Goal: Task Accomplishment & Management: Manage account settings

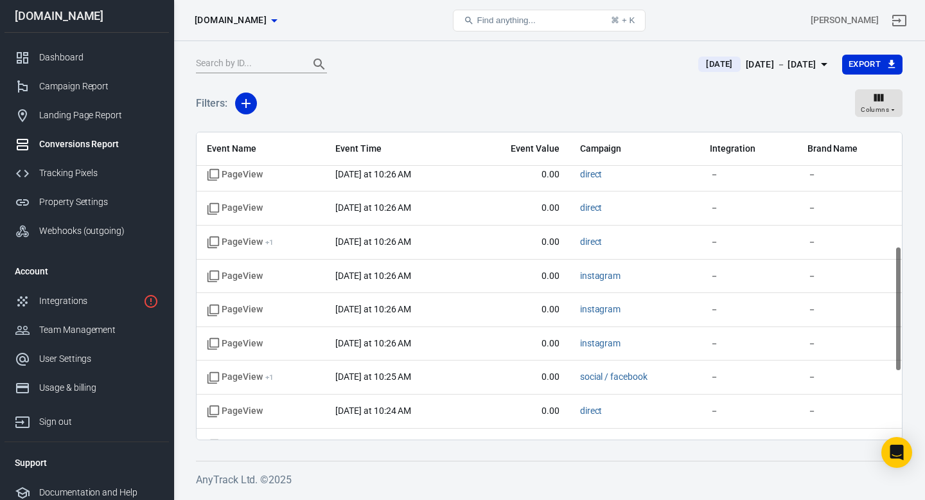
scroll to position [321, 0]
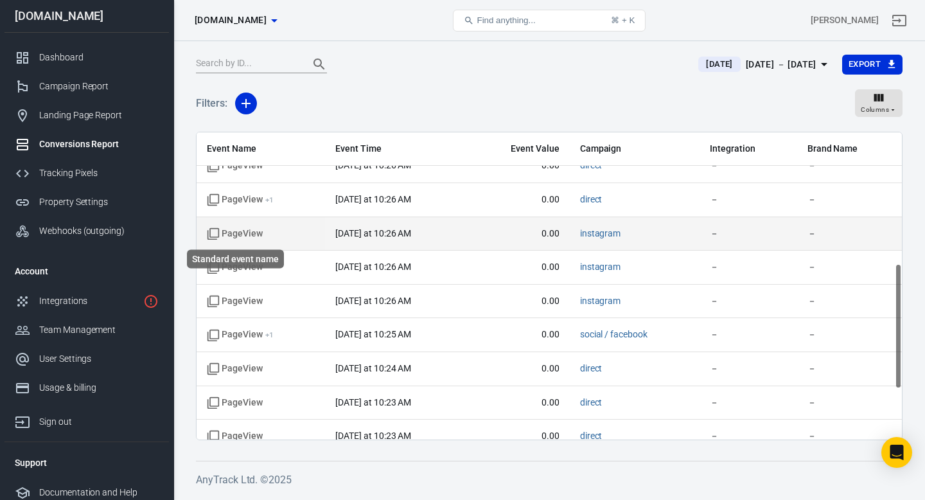
click at [242, 237] on span "PageView" at bounding box center [235, 233] width 56 height 13
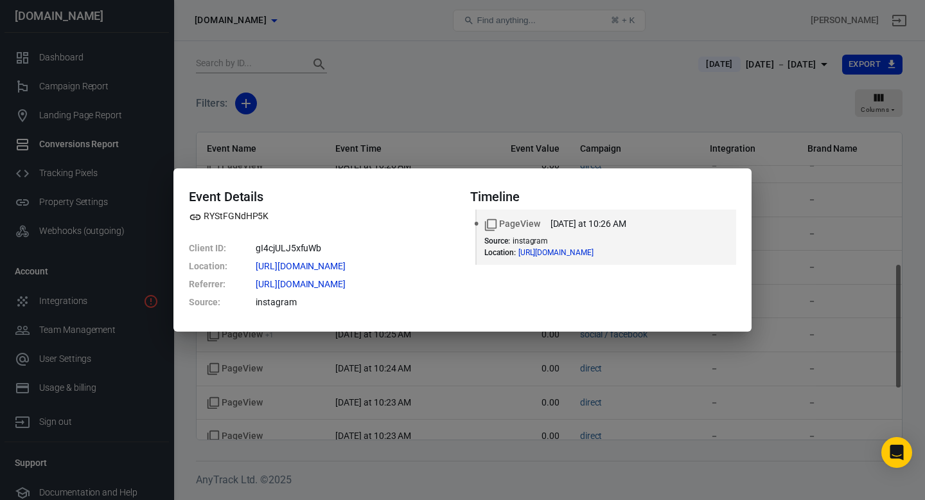
click at [636, 112] on div "Event Details RYStFGNdHP5K Client ID : gI4cjULJ5xfuWb Location : [URL][DOMAIN_N…" at bounding box center [462, 250] width 925 height 500
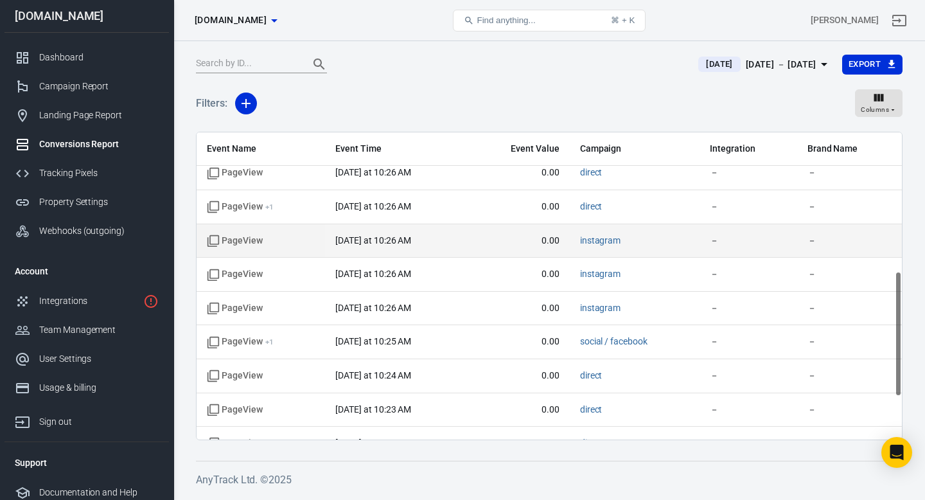
scroll to position [443, 0]
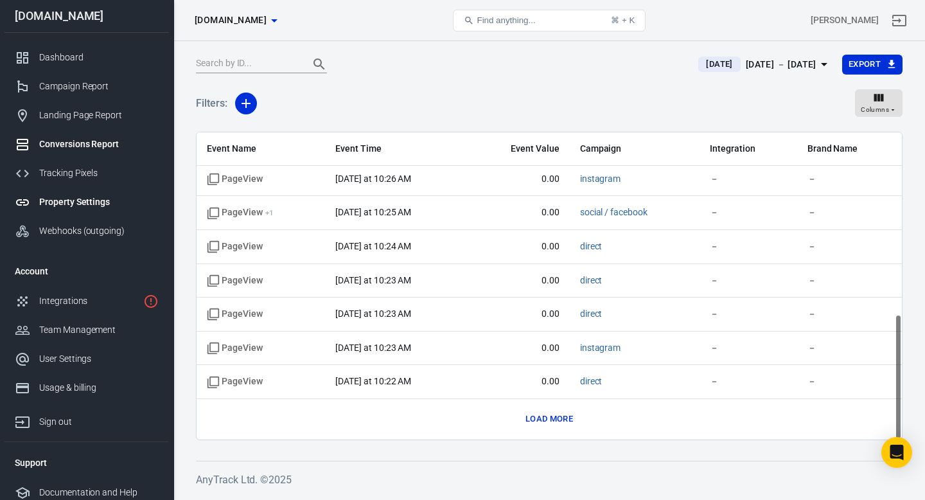
click at [75, 209] on link "Property Settings" at bounding box center [86, 202] width 164 height 29
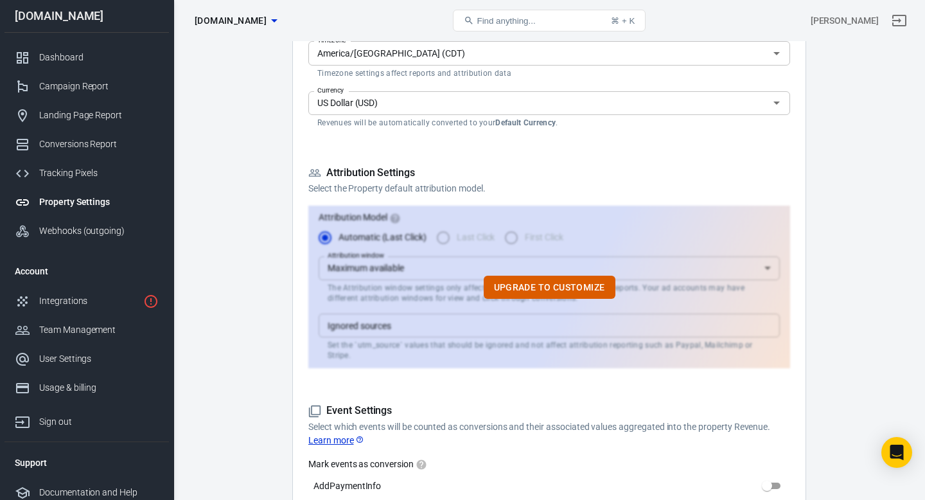
scroll to position [269, 0]
